Goal: Transaction & Acquisition: Purchase product/service

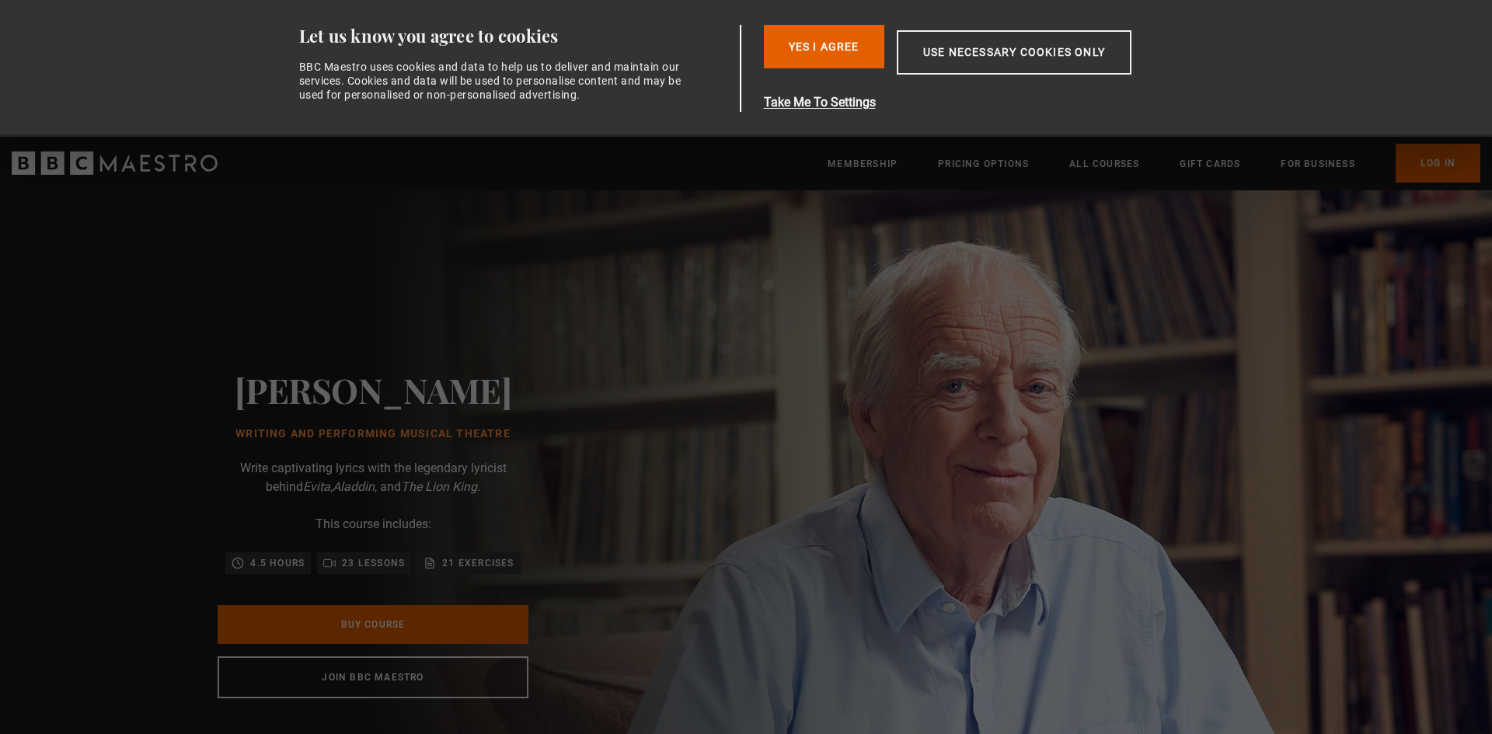
click at [746, 207] on div "Sir Tim Rice Writing and Performing Musical Theatre Write captivating lyrics wi…" at bounding box center [373, 533] width 746 height 687
click at [848, 45] on button "Yes I Agree" at bounding box center [824, 47] width 120 height 44
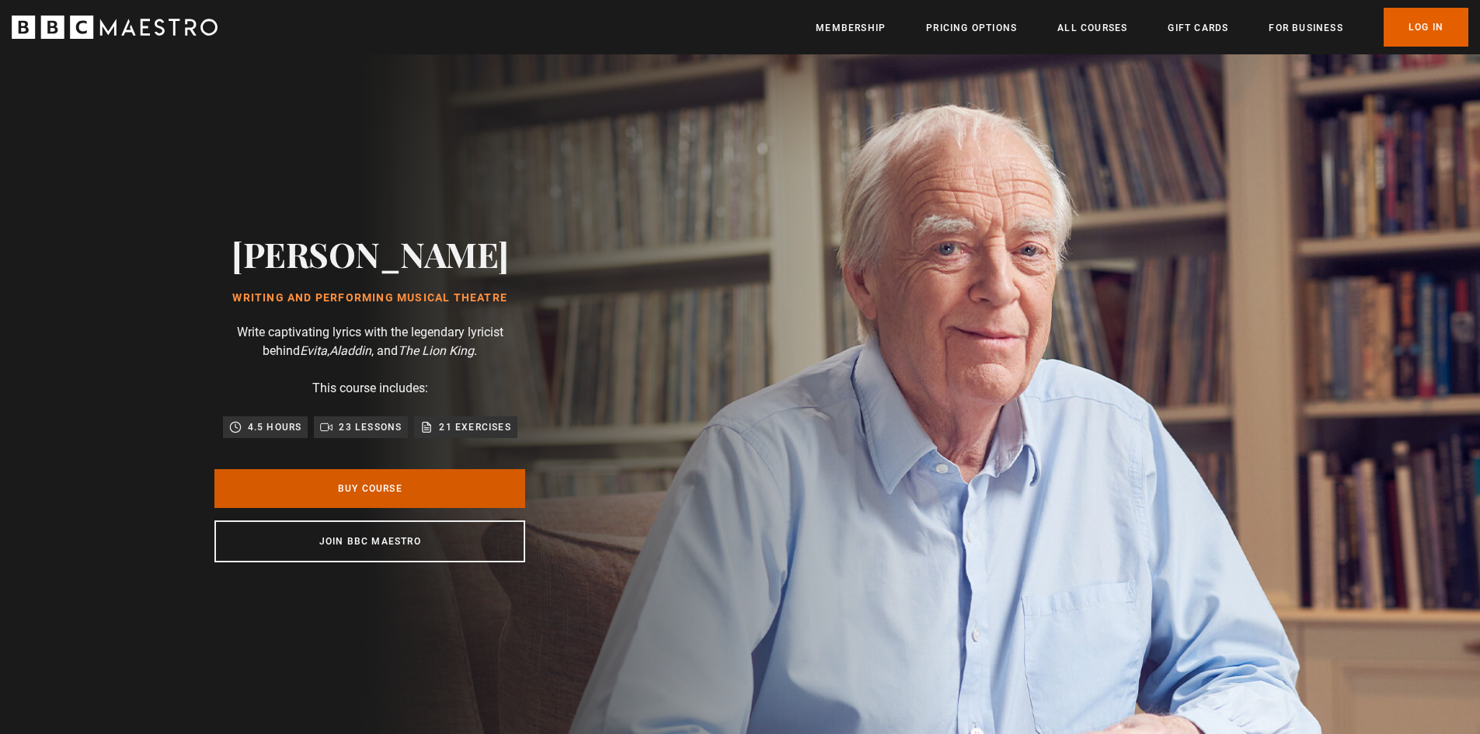
click at [339, 491] on link "Buy Course" at bounding box center [369, 488] width 311 height 39
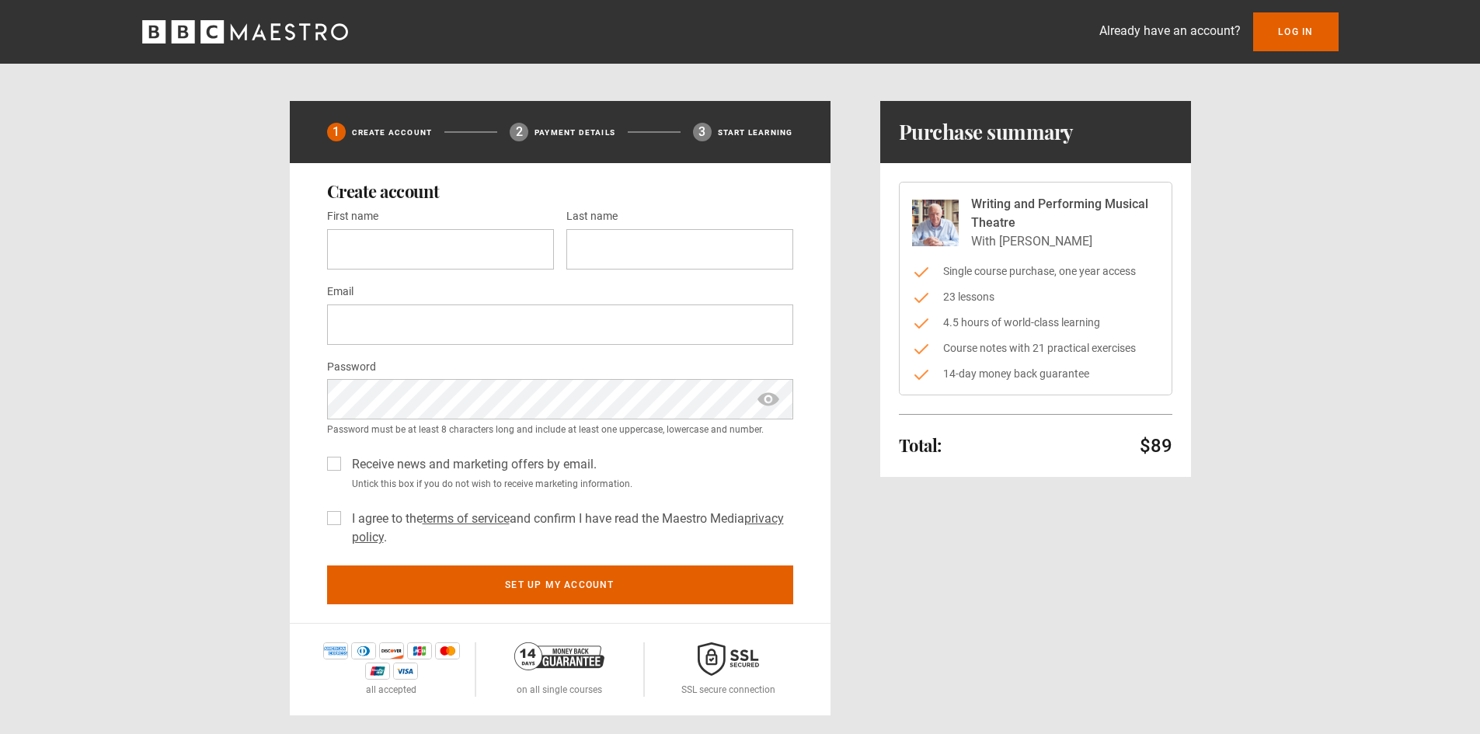
click at [1025, 275] on li "Single course purchase, one year access" at bounding box center [1035, 271] width 247 height 16
click at [973, 247] on p "With Sir Tim Rice" at bounding box center [1065, 241] width 188 height 19
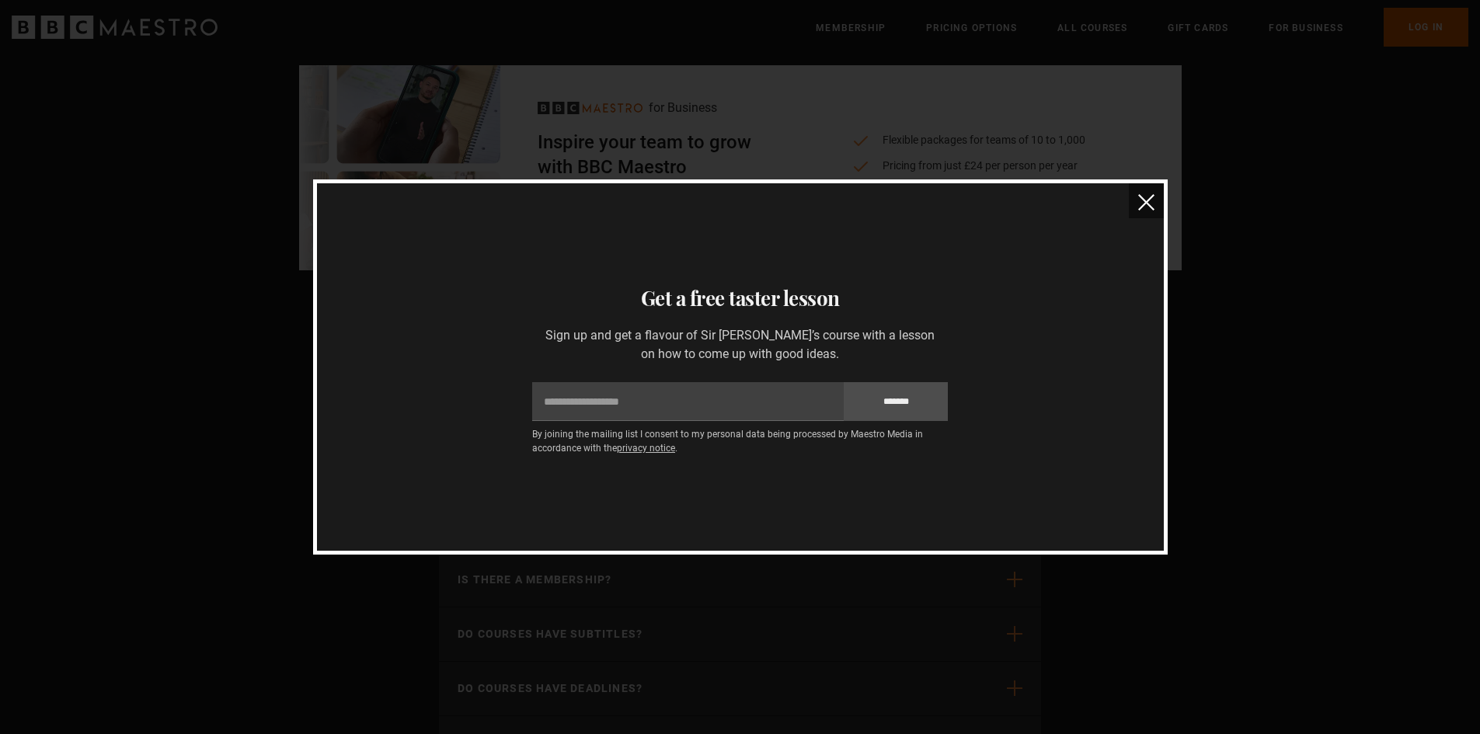
scroll to position [0, 1832]
